Goal: Book appointment/travel/reservation

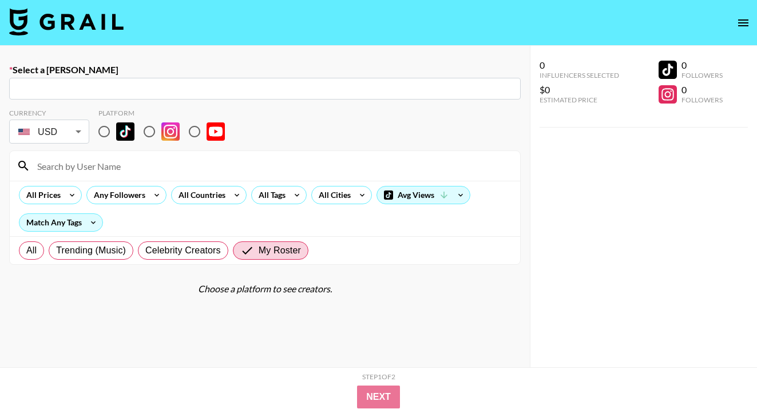
click at [184, 92] on input "text" at bounding box center [265, 88] width 498 height 13
paste input "[PERSON_NAME][EMAIL_ADDRESS][DOMAIN_NAME]"
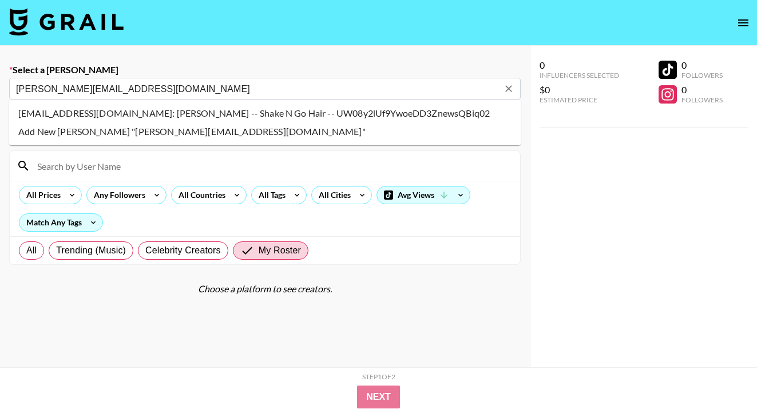
click at [71, 117] on li "[EMAIL_ADDRESS][DOMAIN_NAME]: [PERSON_NAME] -- Shake N Go Hair -- UW08y2lUf9Ywo…" at bounding box center [264, 113] width 511 height 18
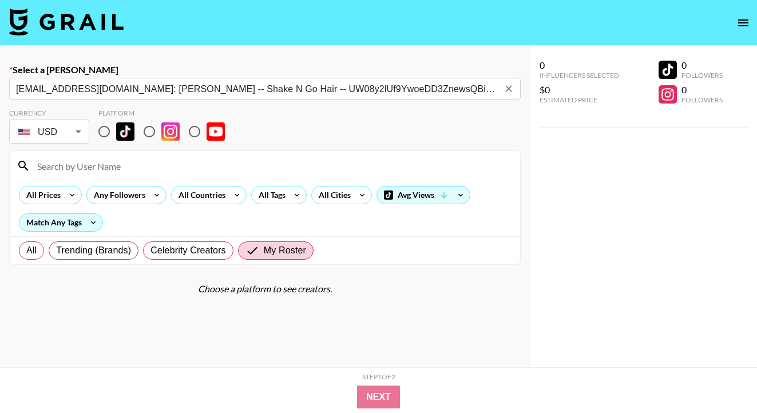
type input "[EMAIL_ADDRESS][DOMAIN_NAME]: [PERSON_NAME] -- Shake N Go Hair -- UW08y2lUf9Ywo…"
click at [103, 136] on input "radio" at bounding box center [104, 132] width 24 height 24
radio input "true"
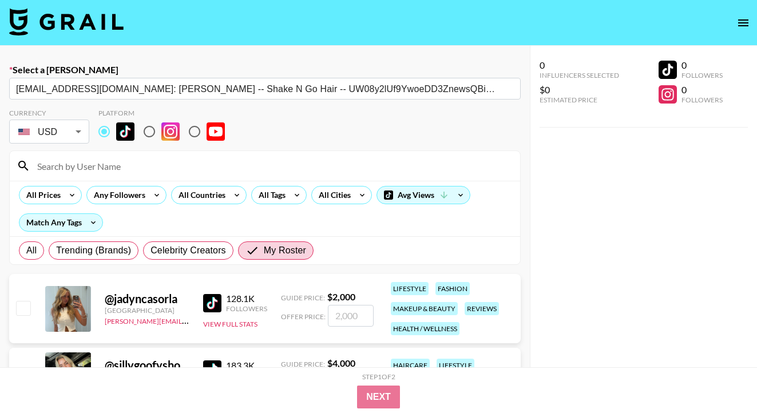
click at [126, 166] on input at bounding box center [271, 166] width 483 height 18
type input "ciera"
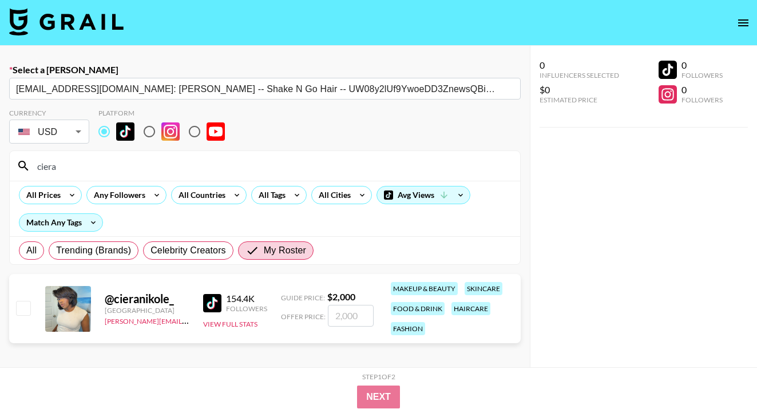
click at [22, 308] on input "checkbox" at bounding box center [23, 308] width 14 height 14
checkbox input "true"
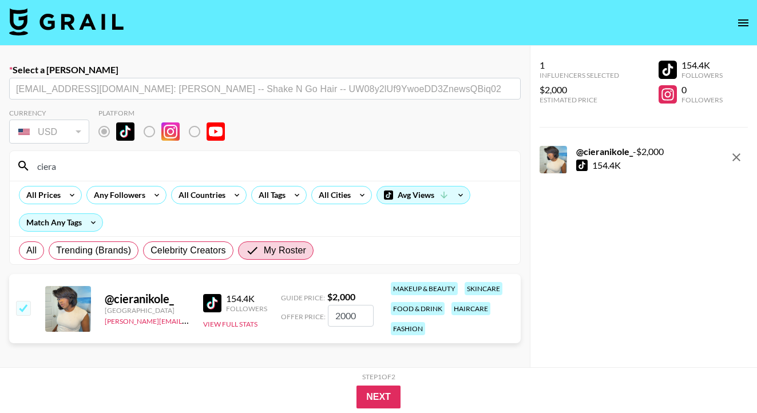
click at [340, 318] on input "2000" at bounding box center [351, 316] width 46 height 22
type input "3000"
click at [378, 394] on button "Next" at bounding box center [378, 396] width 44 height 23
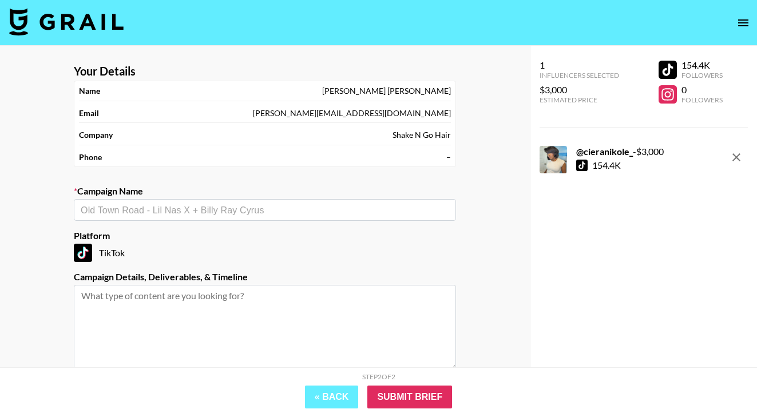
click at [194, 214] on input "text" at bounding box center [265, 210] width 368 height 13
paste input "Collaboration with SHAKE N GO"
click at [255, 232] on li "Add New Campaign: "Collaboration with SHAKE N GO"" at bounding box center [265, 234] width 382 height 18
type input "Collaboration with SHAKE N GO"
click at [245, 295] on textarea at bounding box center [265, 328] width 382 height 86
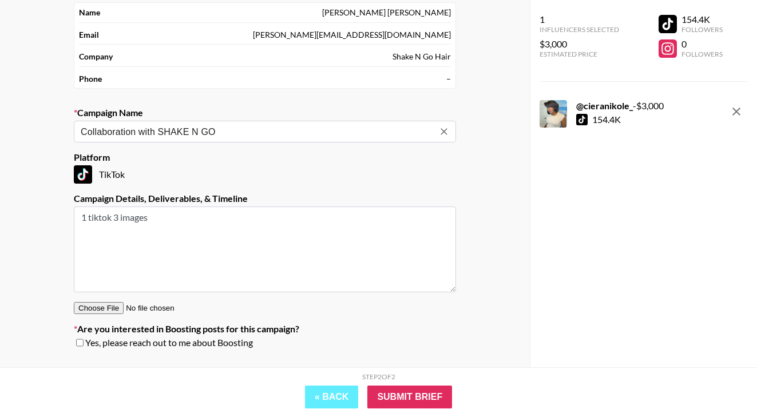
scroll to position [105, 0]
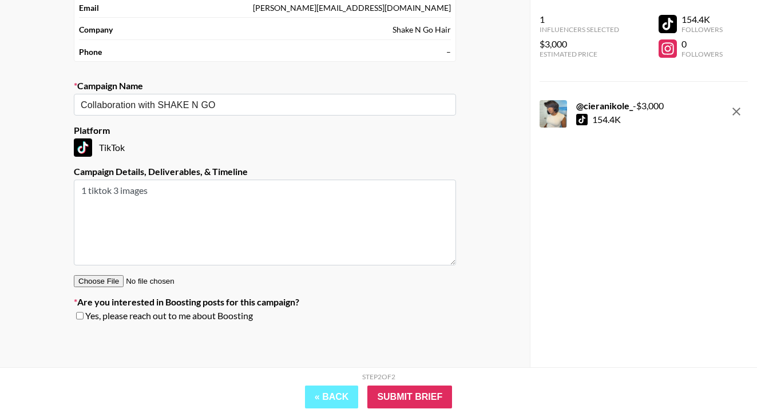
type textarea "1 tiktok 3 images"
click at [77, 315] on input "checkbox" at bounding box center [79, 316] width 7 height 8
checkbox input "true"
click at [428, 395] on input "Submit Brief" at bounding box center [409, 396] width 85 height 23
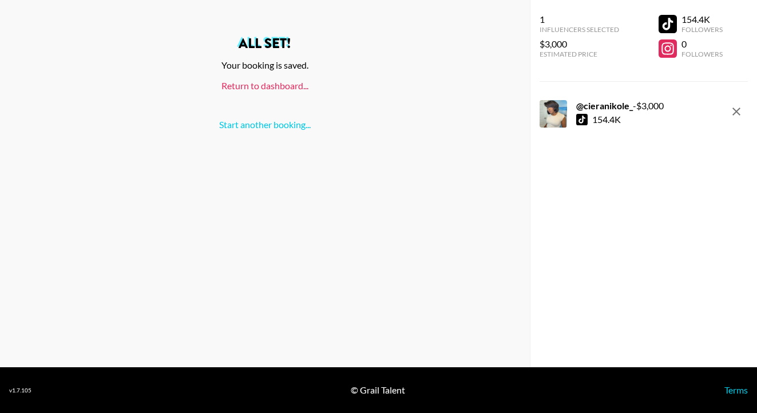
click at [266, 83] on link "Return to dashboard..." at bounding box center [264, 85] width 87 height 11
